Goal: Find contact information: Find contact information

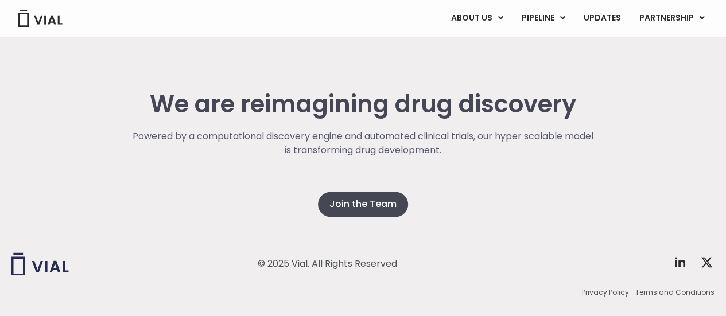
scroll to position [3006, 0]
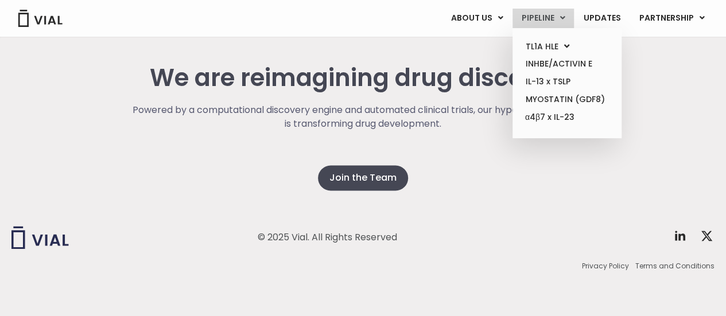
click at [544, 20] on link "PIPELINE" at bounding box center [543, 19] width 61 height 20
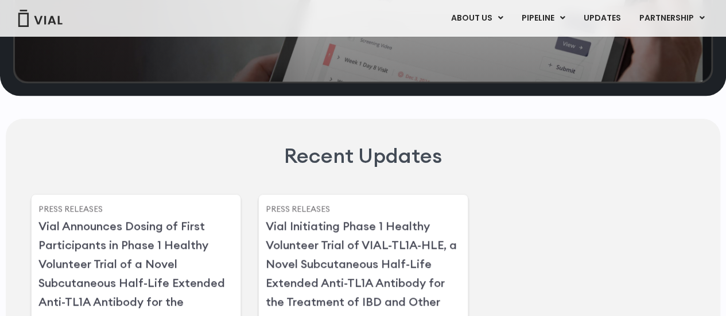
scroll to position [2706, 0]
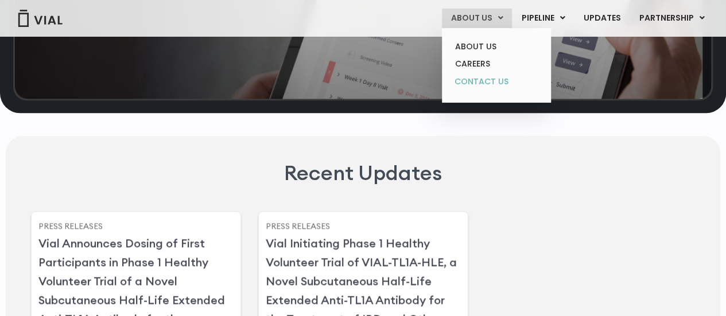
click at [482, 78] on link "CONTACT US" at bounding box center [496, 82] width 100 height 18
